Goal: Information Seeking & Learning: Learn about a topic

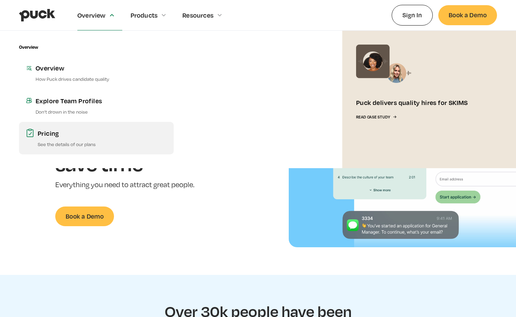
click at [60, 140] on link "Pricing See the details of our plans" at bounding box center [96, 138] width 155 height 32
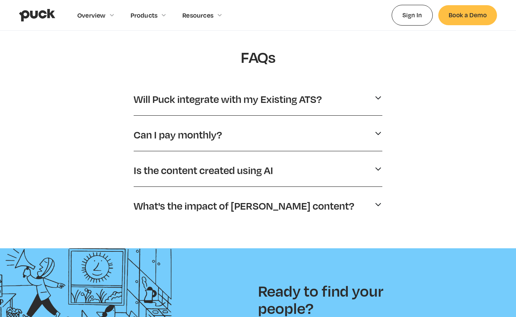
scroll to position [331, 0]
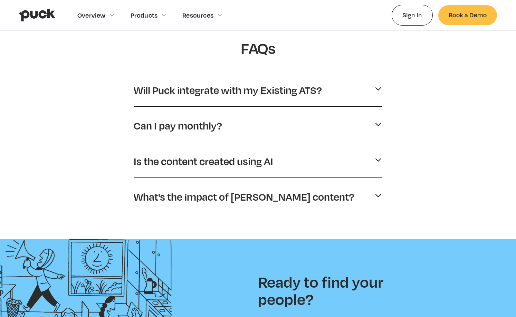
click at [181, 93] on p "Will Puck integrate with my Existing ATS?" at bounding box center [228, 90] width 188 height 13
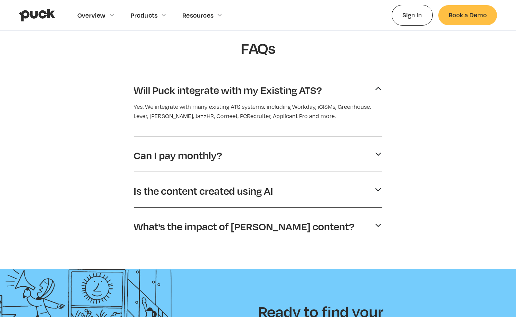
click at [181, 93] on p "Will Puck integrate with my Existing ATS?" at bounding box center [228, 90] width 188 height 13
